Goal: Information Seeking & Learning: Learn about a topic

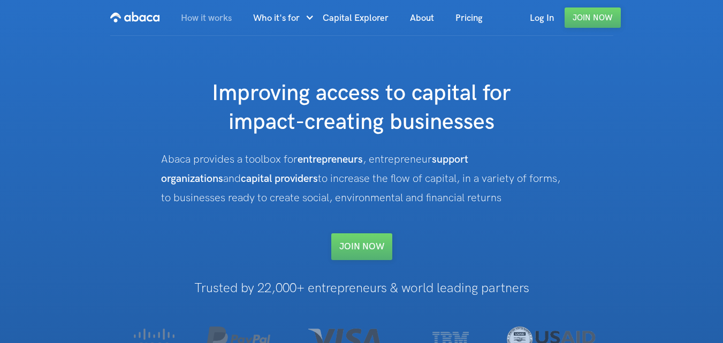
click at [214, 18] on link "How it works" at bounding box center [206, 18] width 72 height 36
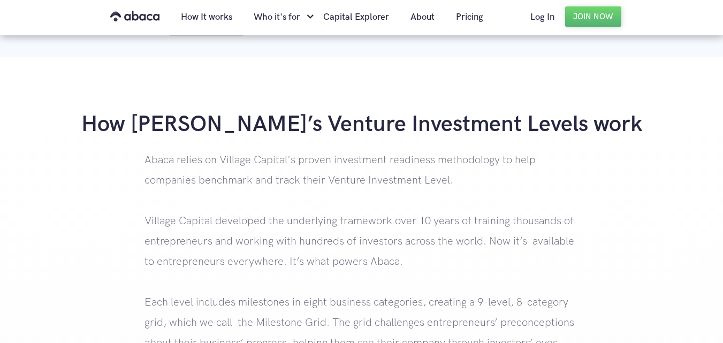
scroll to position [1070, 0]
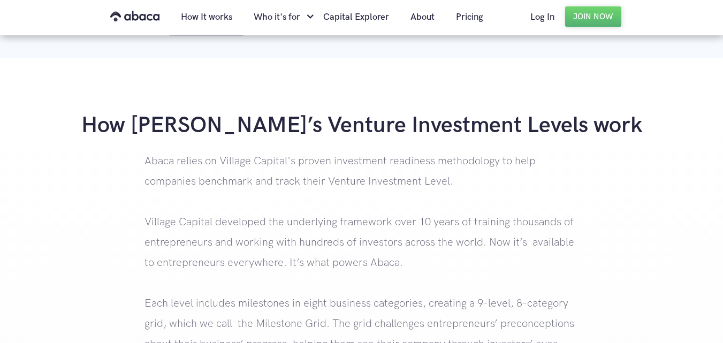
click at [224, 132] on h1 "How [PERSON_NAME]’s Venture Investment Levels work" at bounding box center [361, 125] width 723 height 29
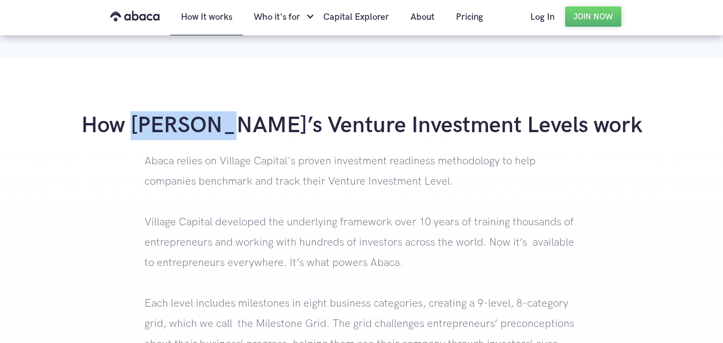
click at [224, 132] on h1 "How [PERSON_NAME]’s Venture Investment Levels work" at bounding box center [361, 125] width 723 height 29
copy h1 "Abaca’s"
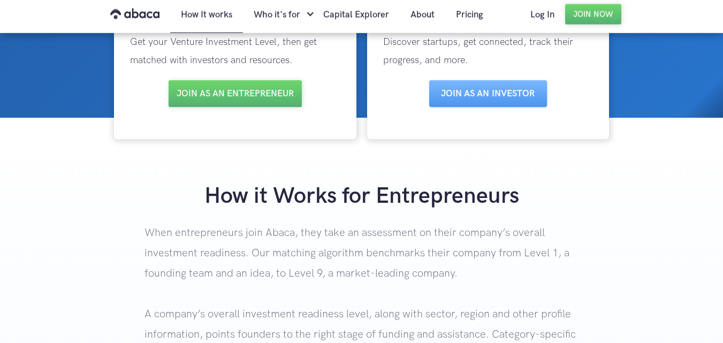
scroll to position [214, 0]
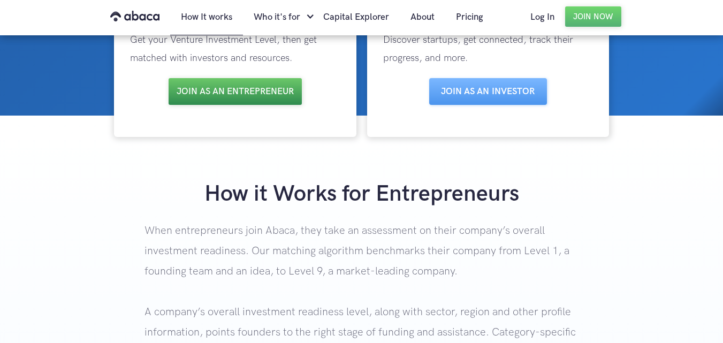
click at [269, 89] on link "Join as an entrepreneur" at bounding box center [235, 91] width 133 height 27
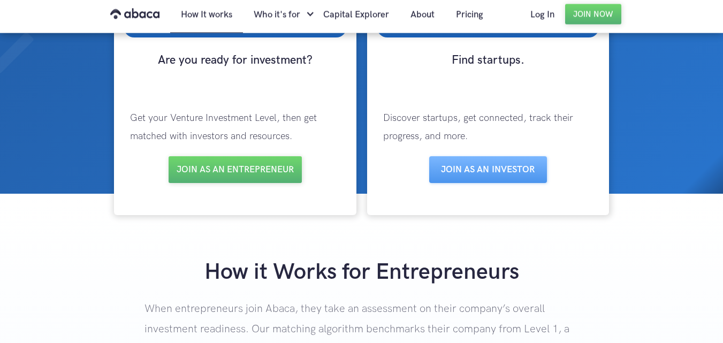
scroll to position [0, 0]
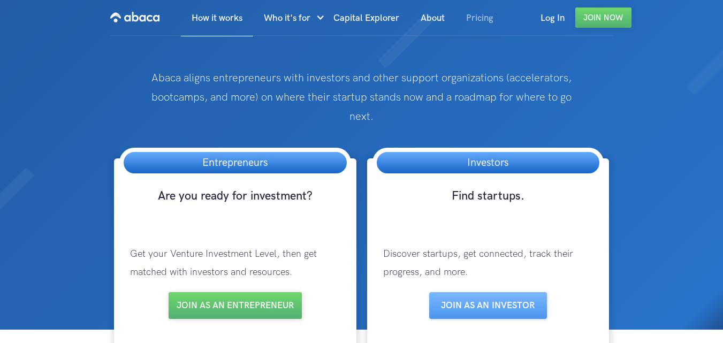
click at [464, 17] on link "Pricing" at bounding box center [479, 18] width 49 height 36
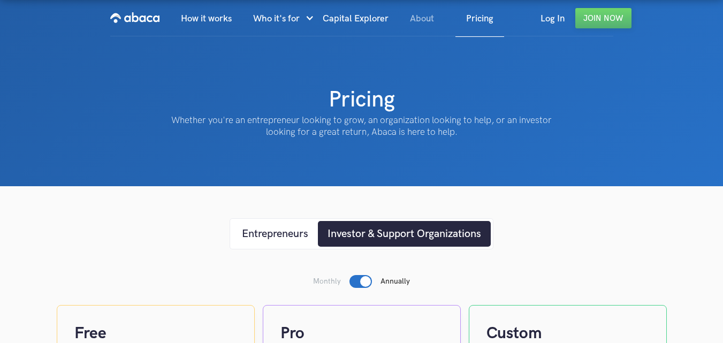
click at [420, 25] on link "About" at bounding box center [421, 19] width 45 height 36
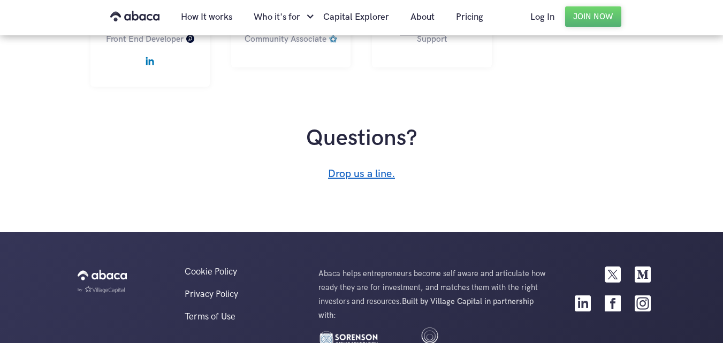
scroll to position [1028, 0]
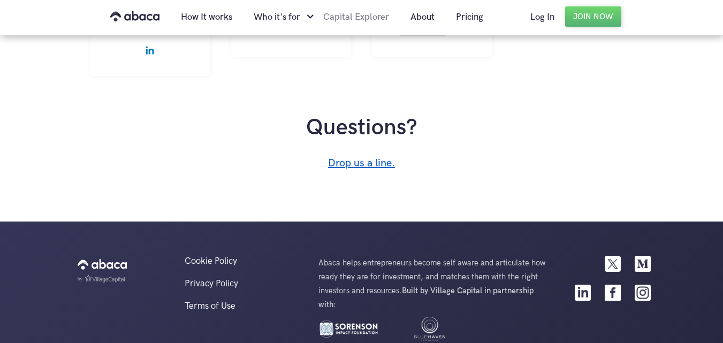
click at [353, 30] on link "Capital Explorer" at bounding box center [356, 17] width 87 height 36
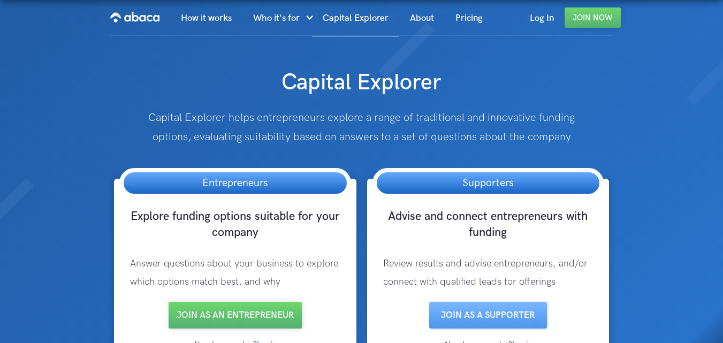
click at [131, 21] on img "home" at bounding box center [134, 17] width 49 height 17
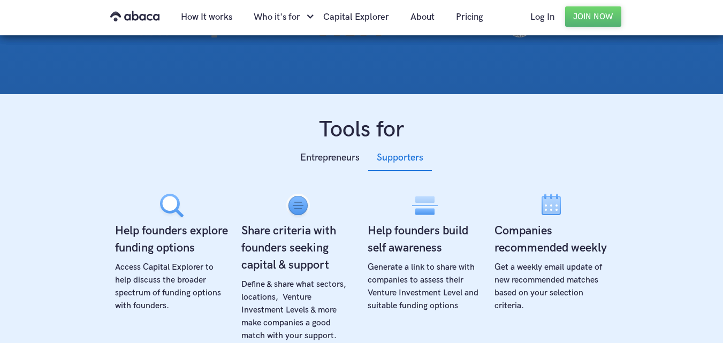
scroll to position [375, 0]
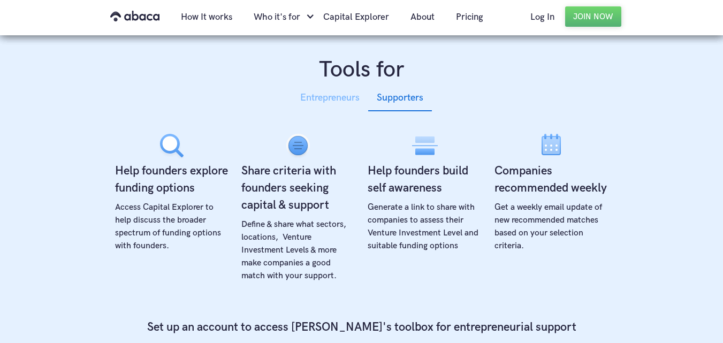
click at [344, 99] on div "Entrepreneurs" at bounding box center [329, 98] width 59 height 16
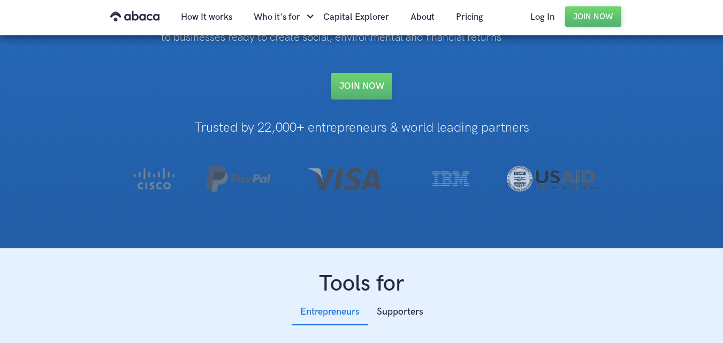
scroll to position [0, 0]
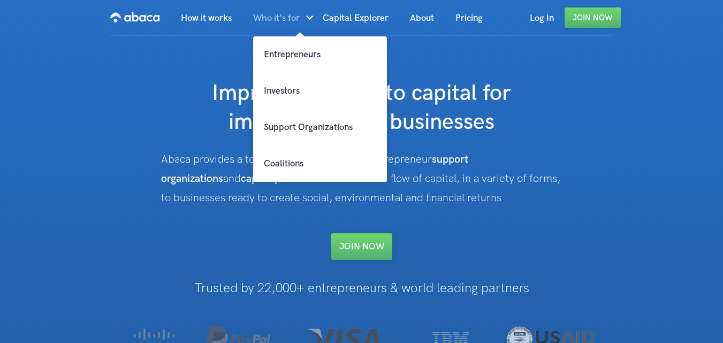
click at [262, 14] on div "Who it's for" at bounding box center [276, 18] width 47 height 36
click at [288, 44] on link "Entrepreneurs" at bounding box center [320, 54] width 134 height 36
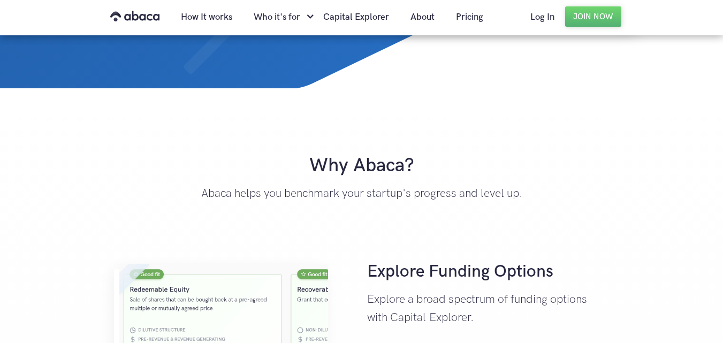
scroll to position [268, 0]
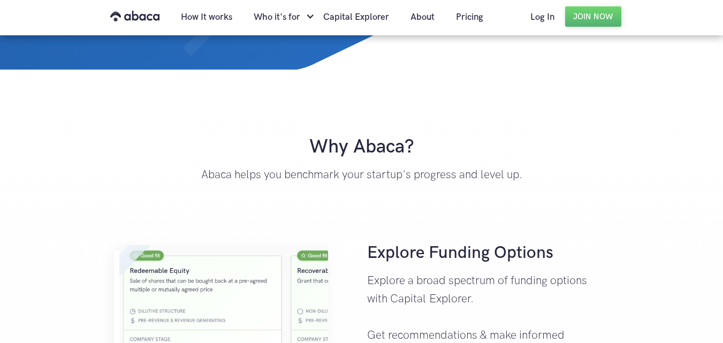
click at [385, 150] on strong "Why Abaca?" at bounding box center [361, 146] width 105 height 23
copy strong "Abaca"
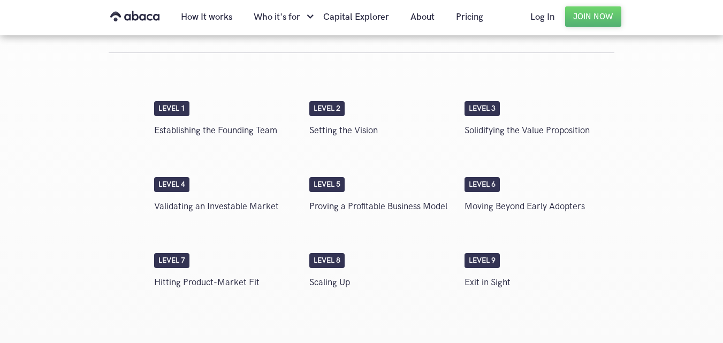
scroll to position [1927, 0]
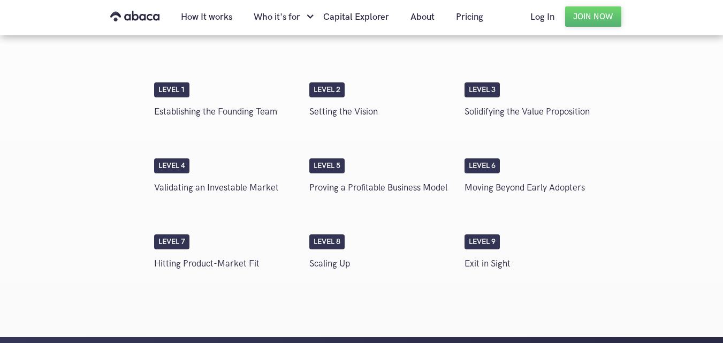
click at [317, 140] on div "Level 1 Establishing the Founding Team Level 2 Setting the Vision Level 3 Solid…" at bounding box center [382, 104] width 466 height 76
click at [342, 98] on div "Level 2 Setting the Vision" at bounding box center [381, 104] width 155 height 44
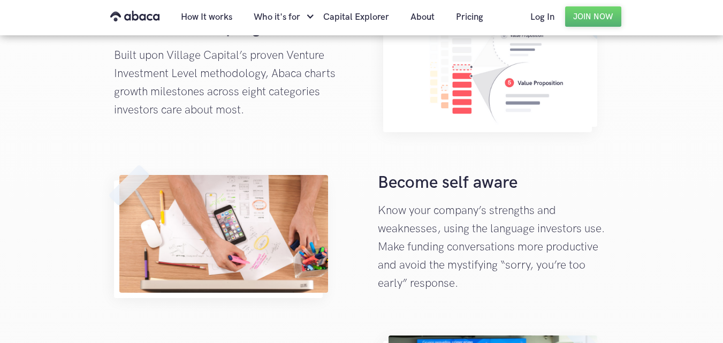
scroll to position [1070, 0]
